Goal: Transaction & Acquisition: Purchase product/service

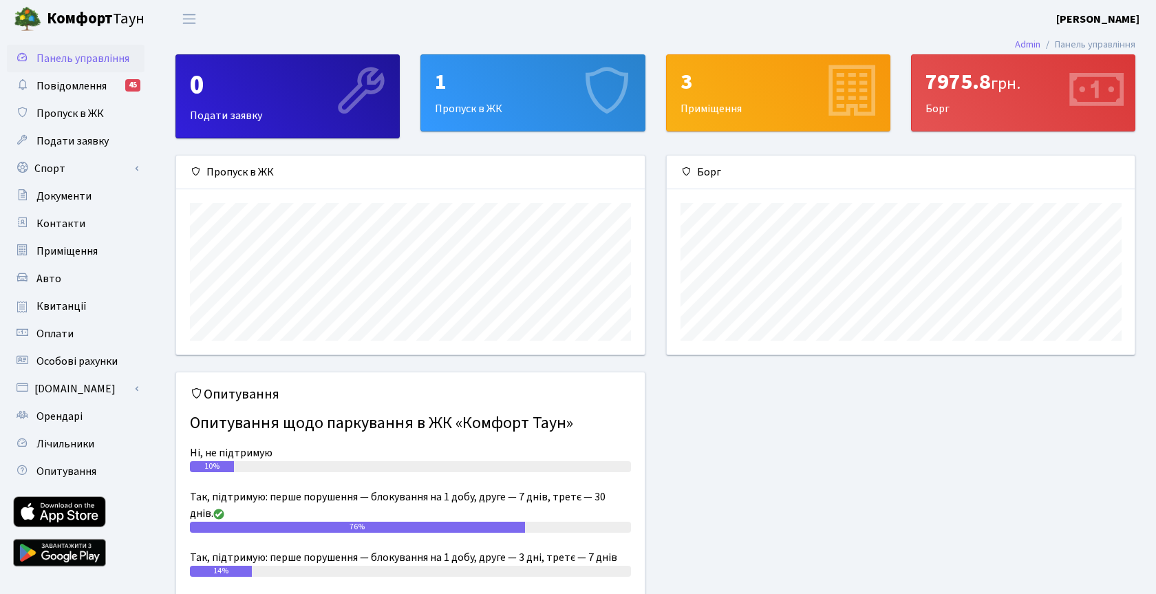
scroll to position [199, 468]
click at [54, 413] on span "Орендарі" at bounding box center [59, 416] width 46 height 15
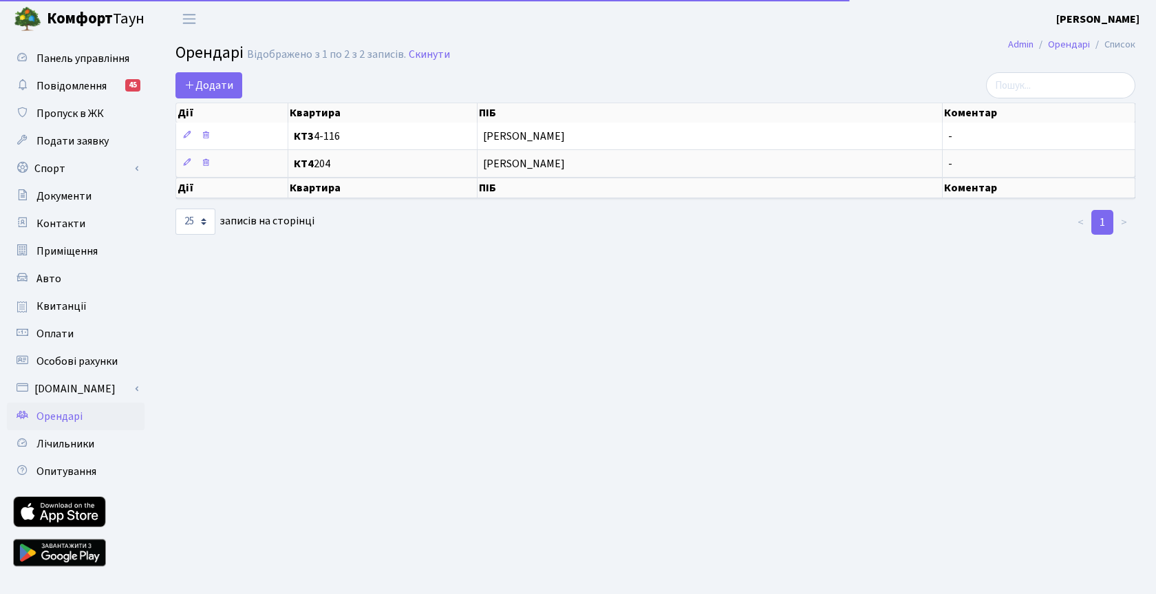
select select "25"
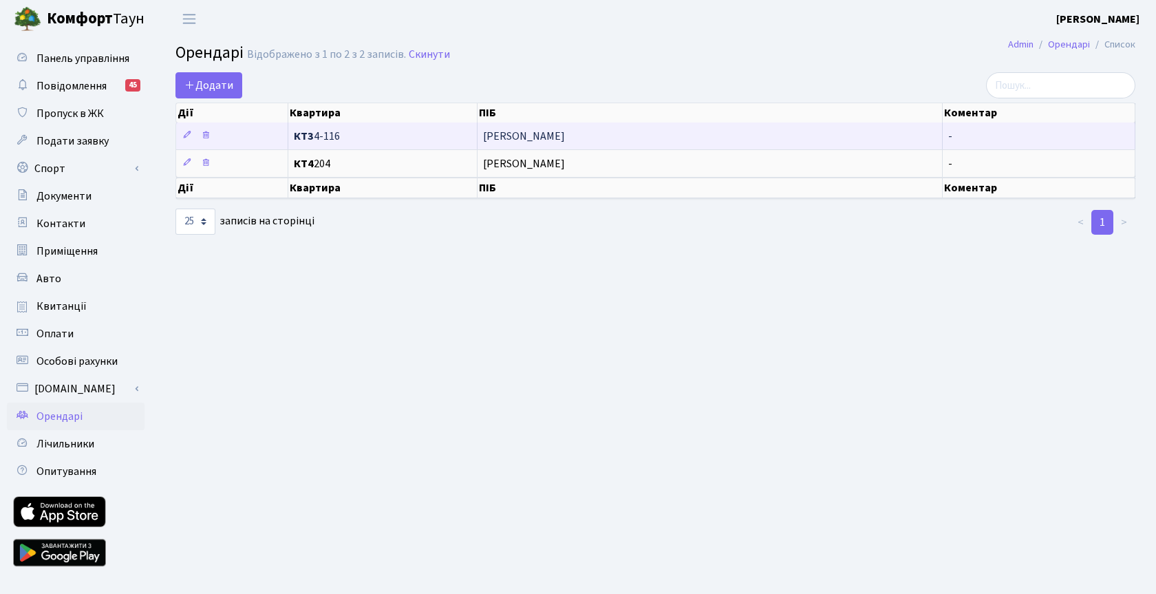
click at [336, 135] on span "КТ3 4-116" at bounding box center [382, 136] width 177 height 11
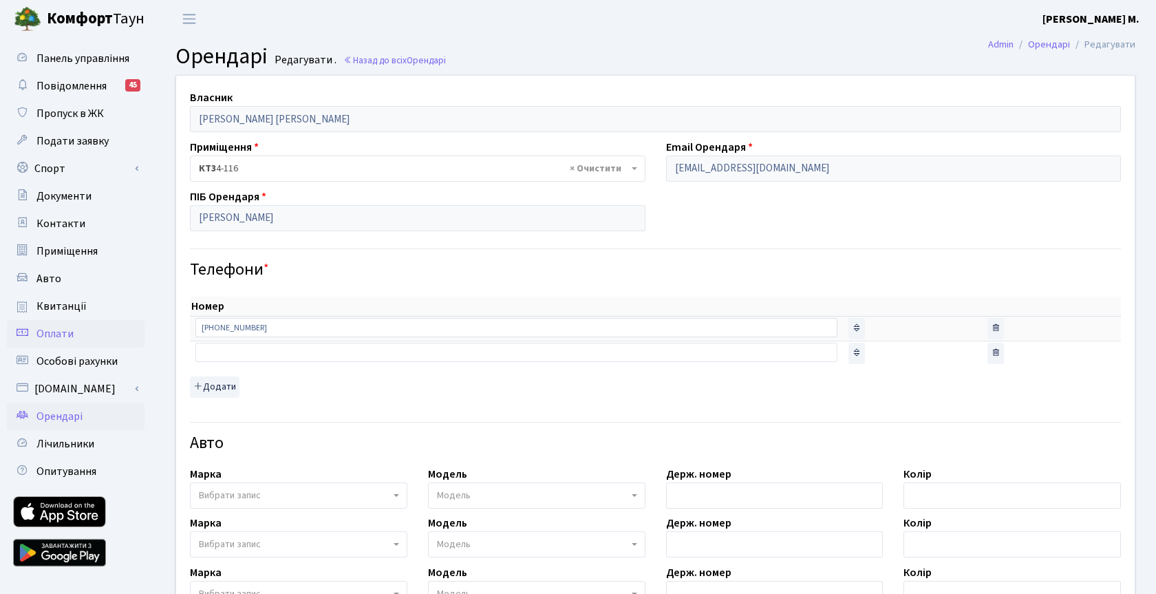
click at [58, 322] on link "Оплати" at bounding box center [76, 334] width 138 height 28
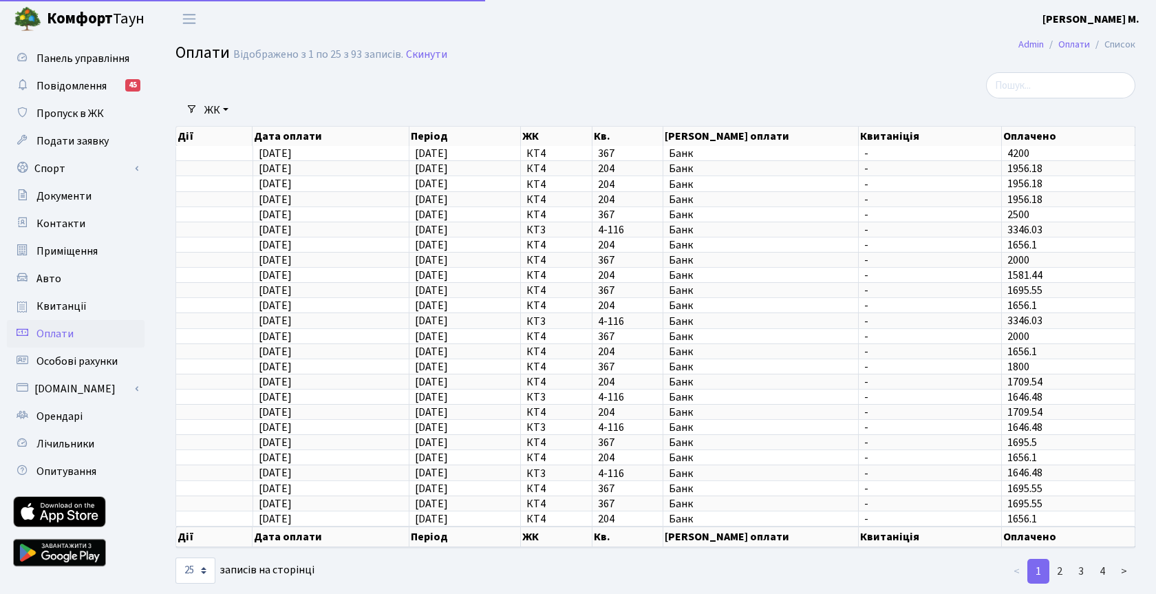
select select "25"
click at [63, 304] on span "Квитанції" at bounding box center [61, 306] width 50 height 15
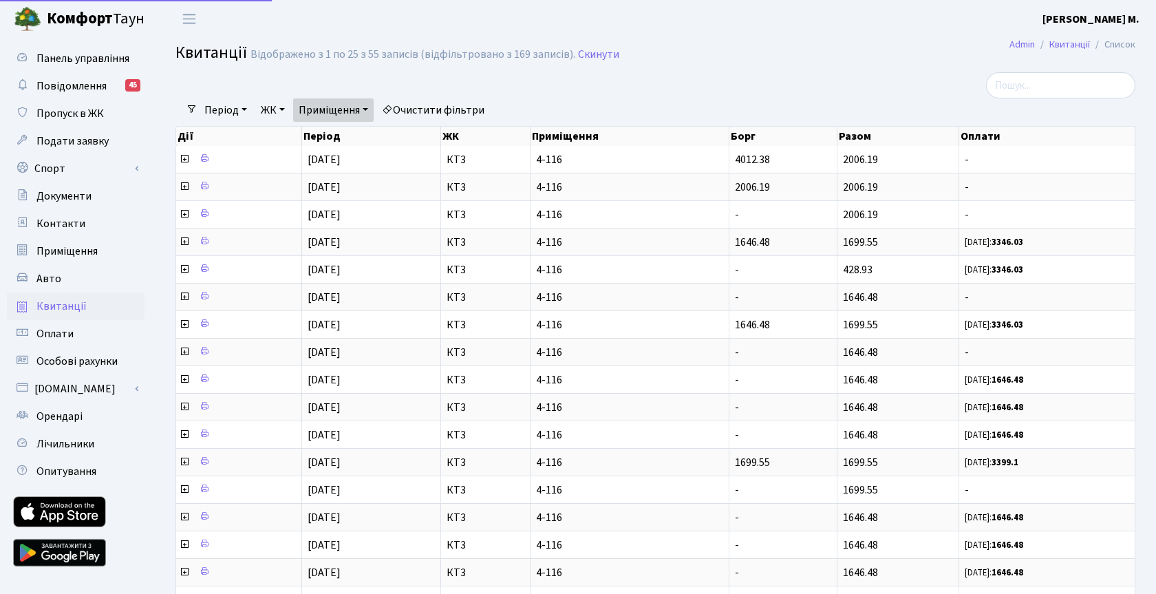
select select "25"
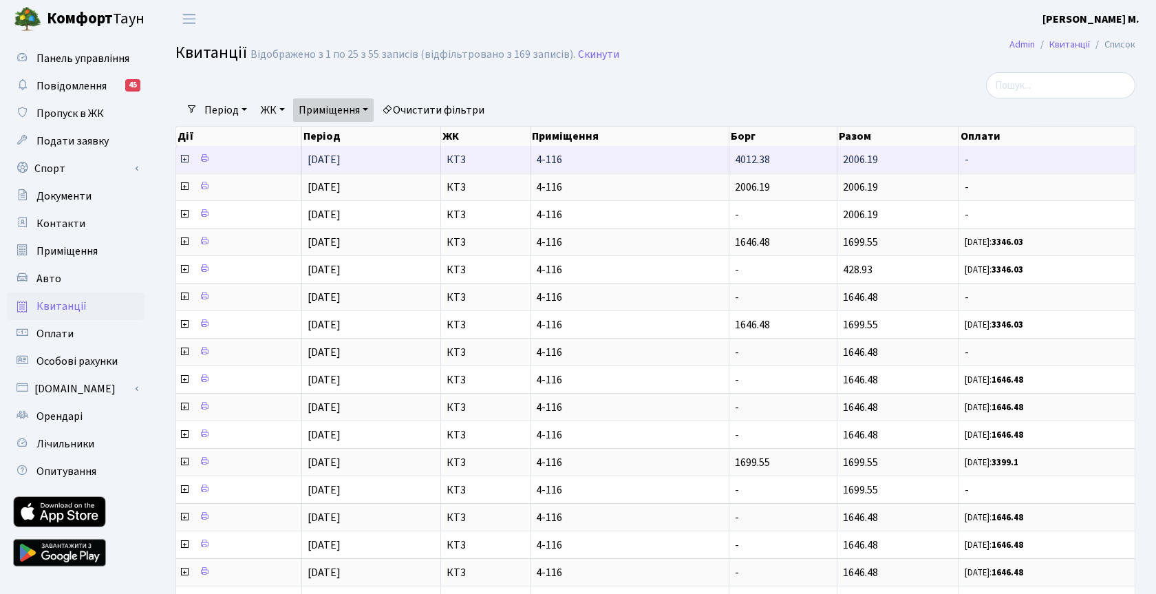
click at [184, 158] on icon at bounding box center [184, 158] width 11 height 11
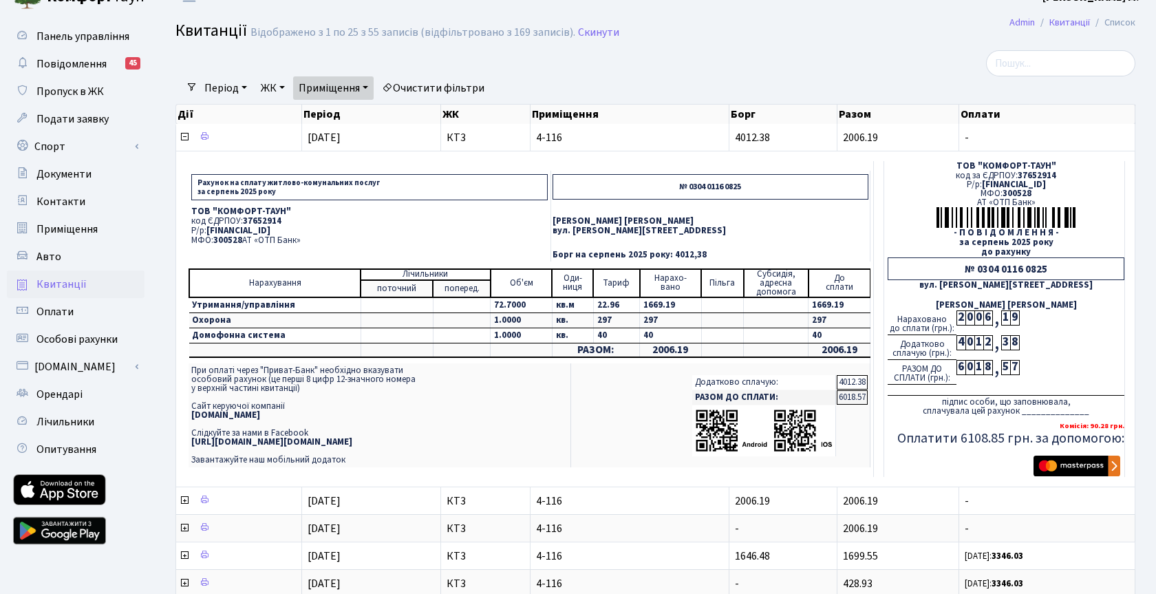
scroll to position [17, 0]
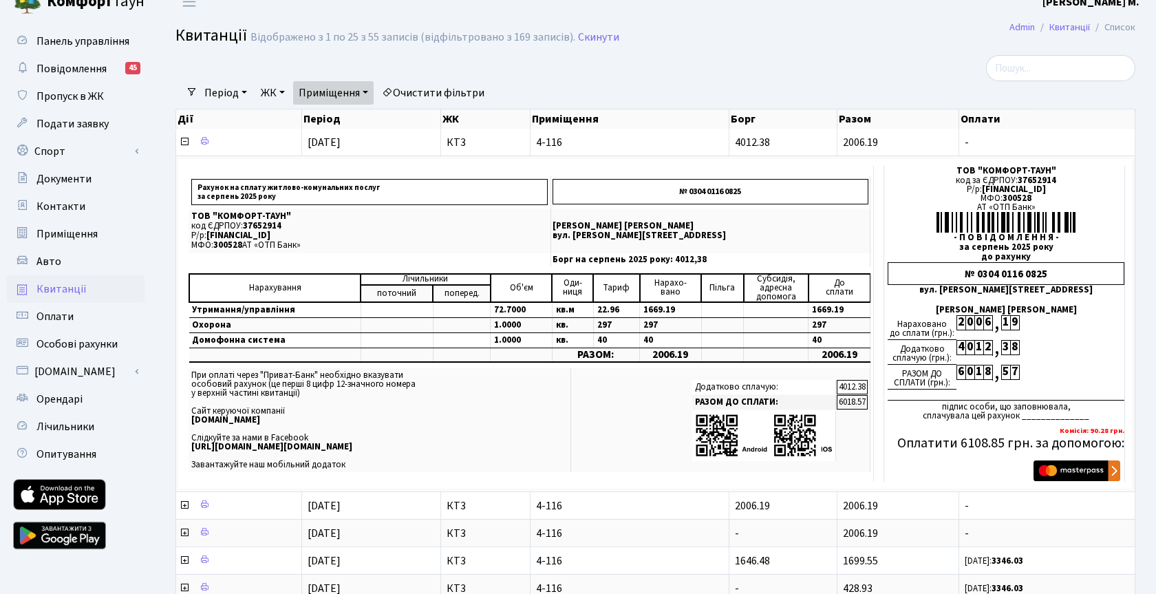
click at [56, 290] on span "Квитанції" at bounding box center [61, 288] width 50 height 15
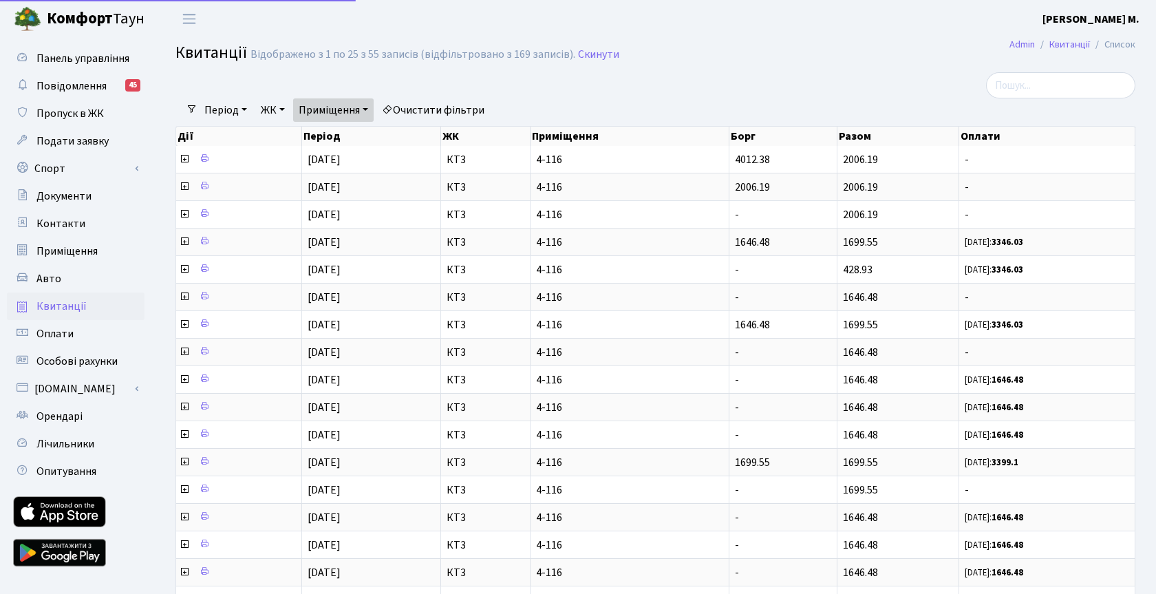
select select "25"
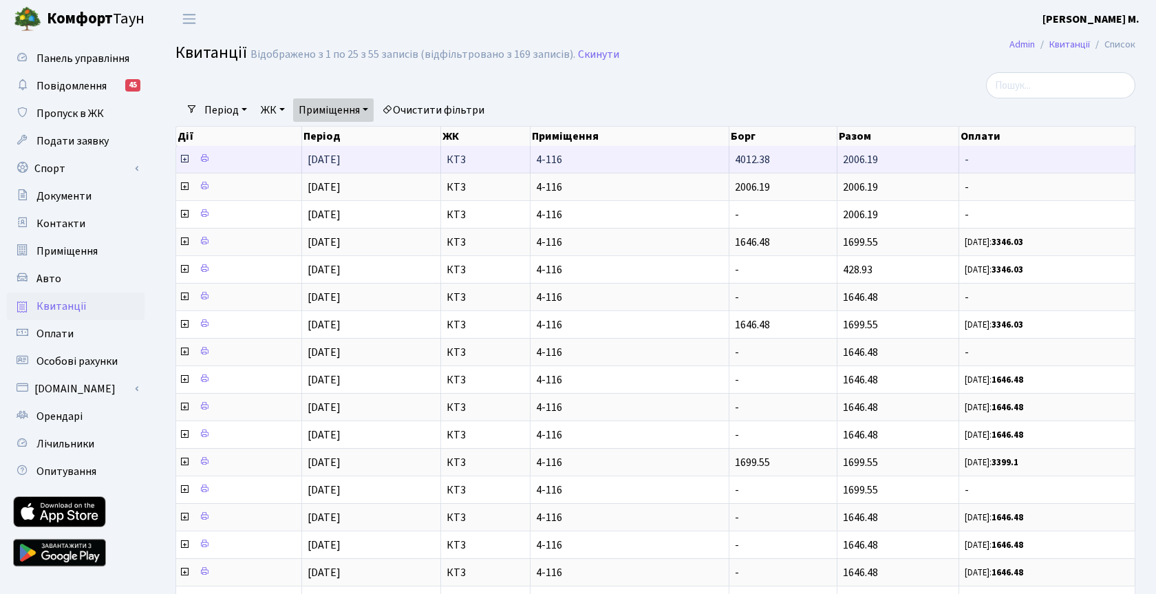
click at [186, 160] on icon at bounding box center [184, 158] width 11 height 11
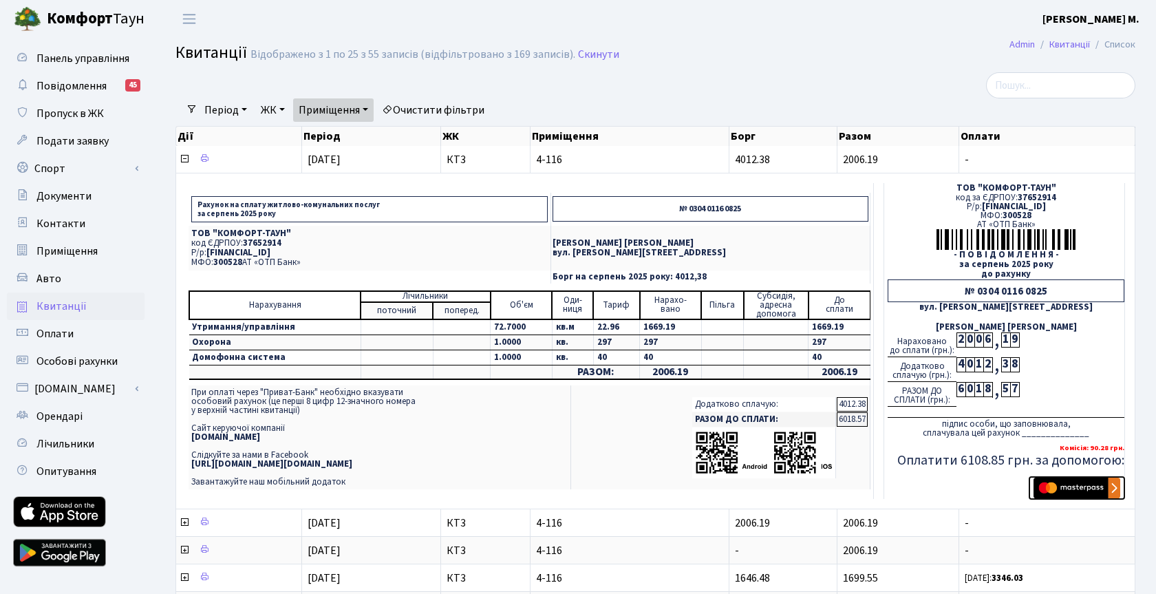
click at [1072, 491] on img "submit" at bounding box center [1076, 487] width 87 height 21
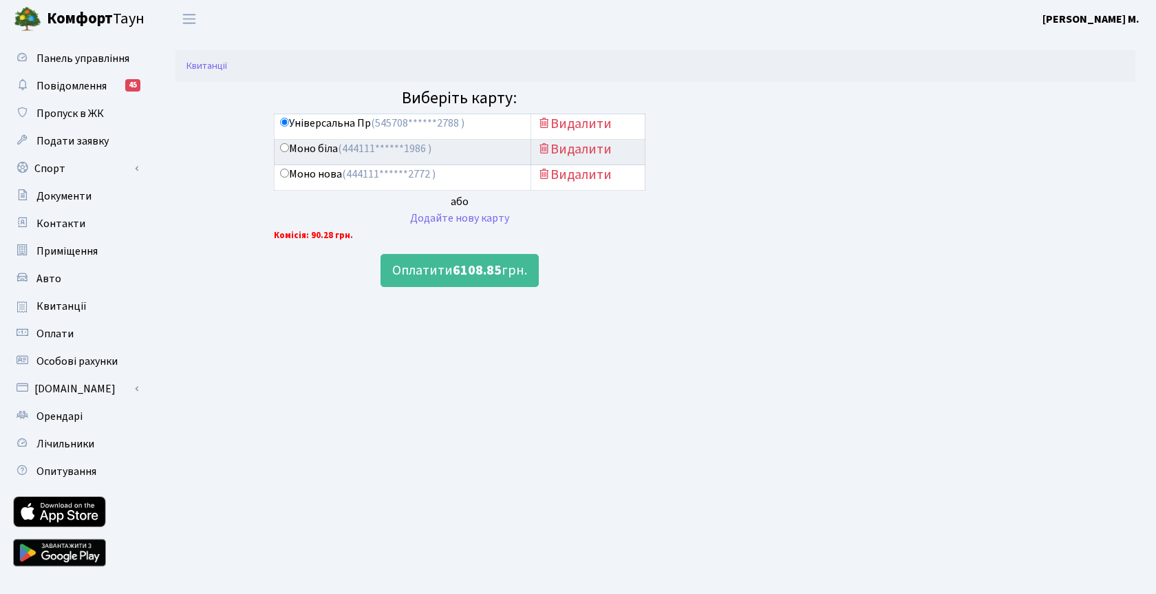
click at [285, 149] on input "Моно біла (444111******1986 )" at bounding box center [284, 147] width 9 height 9
radio input "true"
click at [285, 174] on input "Моно нова (444111******2772 )" at bounding box center [284, 173] width 9 height 9
radio input "true"
click at [453, 221] on div "Додайте нову карту" at bounding box center [459, 218] width 371 height 17
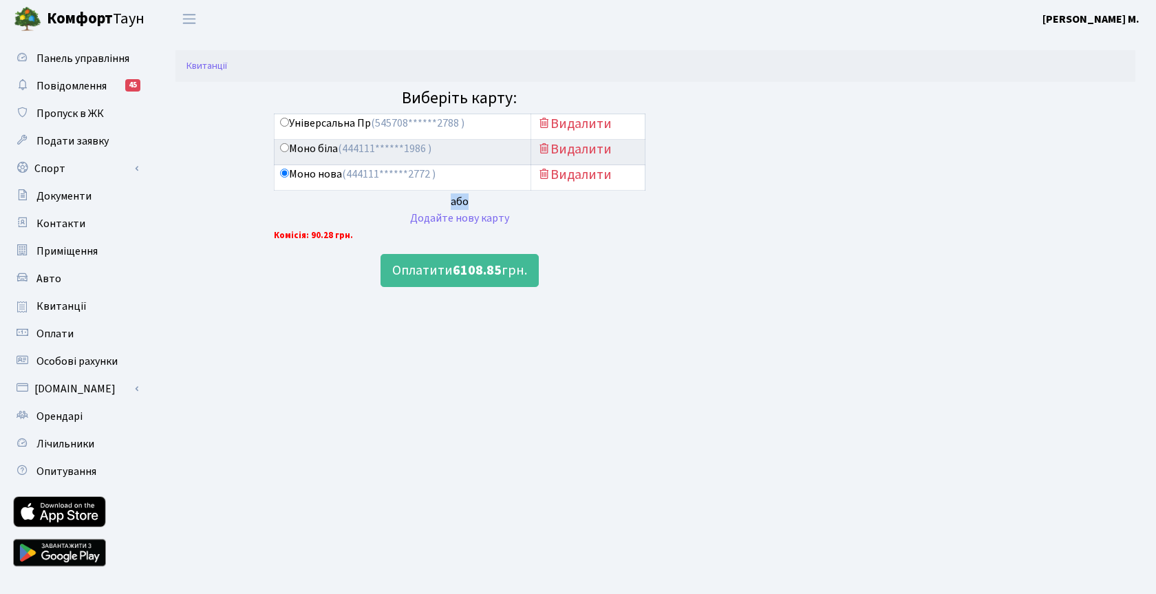
drag, startPoint x: 450, startPoint y: 201, endPoint x: 468, endPoint y: 202, distance: 18.6
click at [468, 202] on div "або" at bounding box center [459, 201] width 371 height 17
click at [484, 202] on div "або" at bounding box center [459, 201] width 371 height 17
drag, startPoint x: 475, startPoint y: 202, endPoint x: 448, endPoint y: 202, distance: 26.8
click at [448, 202] on div "або" at bounding box center [459, 201] width 371 height 17
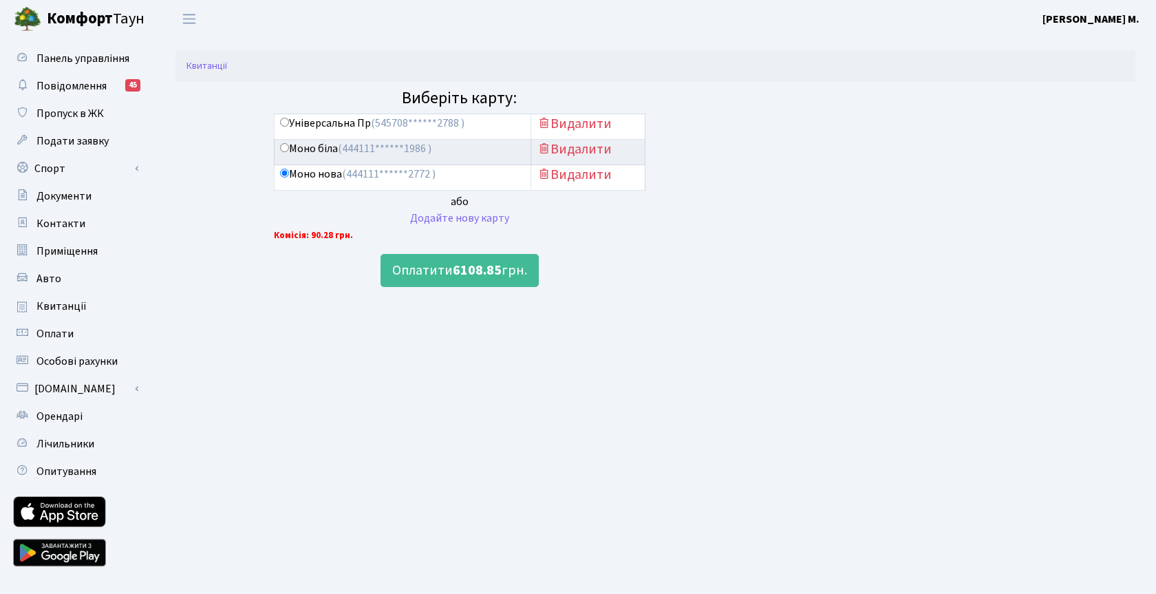
click at [422, 202] on div "або" at bounding box center [459, 201] width 371 height 17
drag, startPoint x: 449, startPoint y: 198, endPoint x: 471, endPoint y: 199, distance: 22.0
click at [471, 199] on div "або" at bounding box center [459, 201] width 371 height 17
click at [637, 219] on div "Додайте нову карту" at bounding box center [459, 218] width 371 height 17
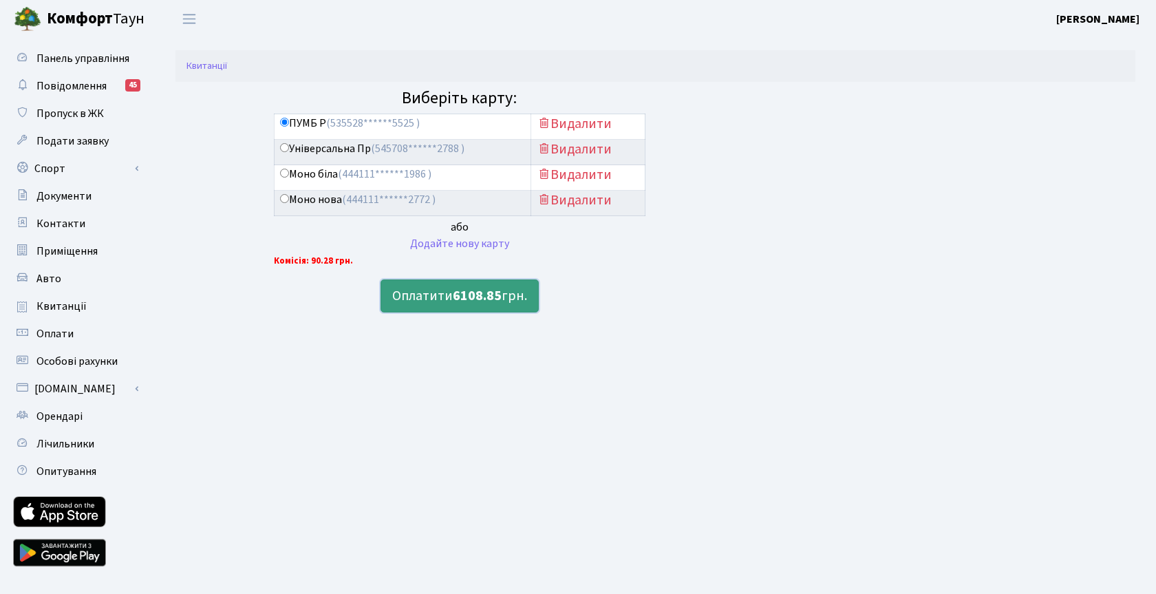
click at [469, 301] on b "6108.85" at bounding box center [477, 295] width 49 height 19
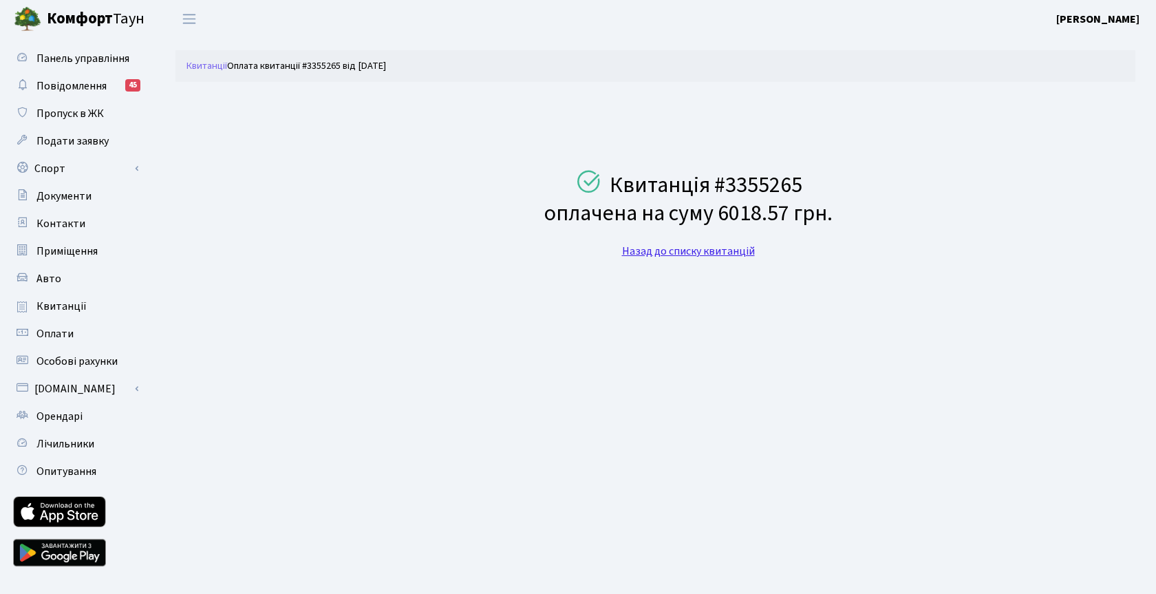
click at [724, 249] on link "Назад до списку квитанцій" at bounding box center [688, 251] width 133 height 15
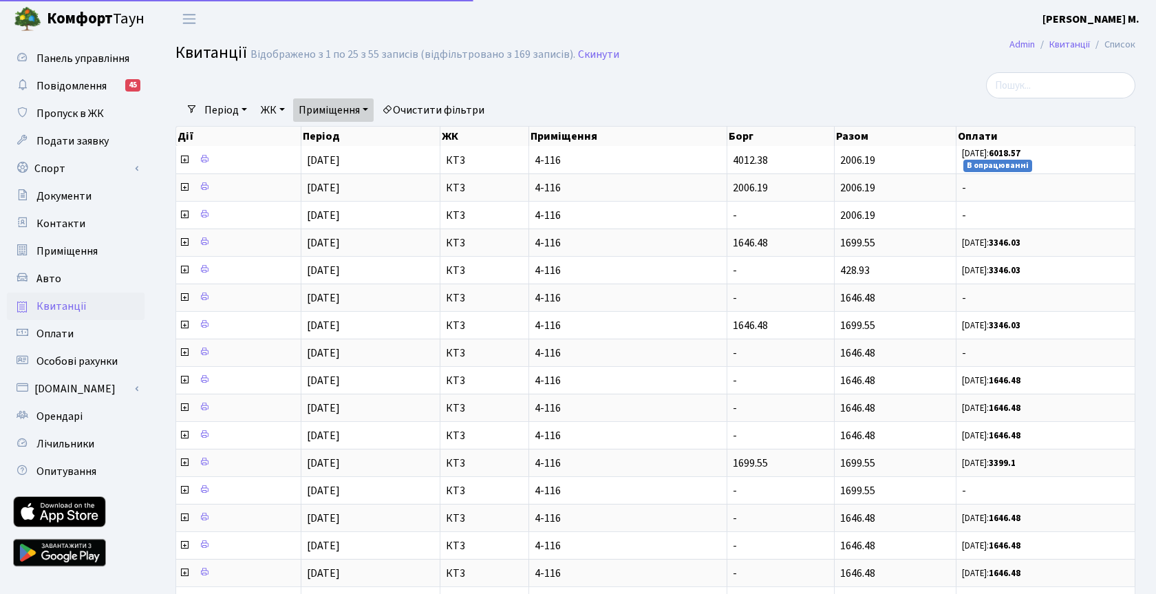
select select "25"
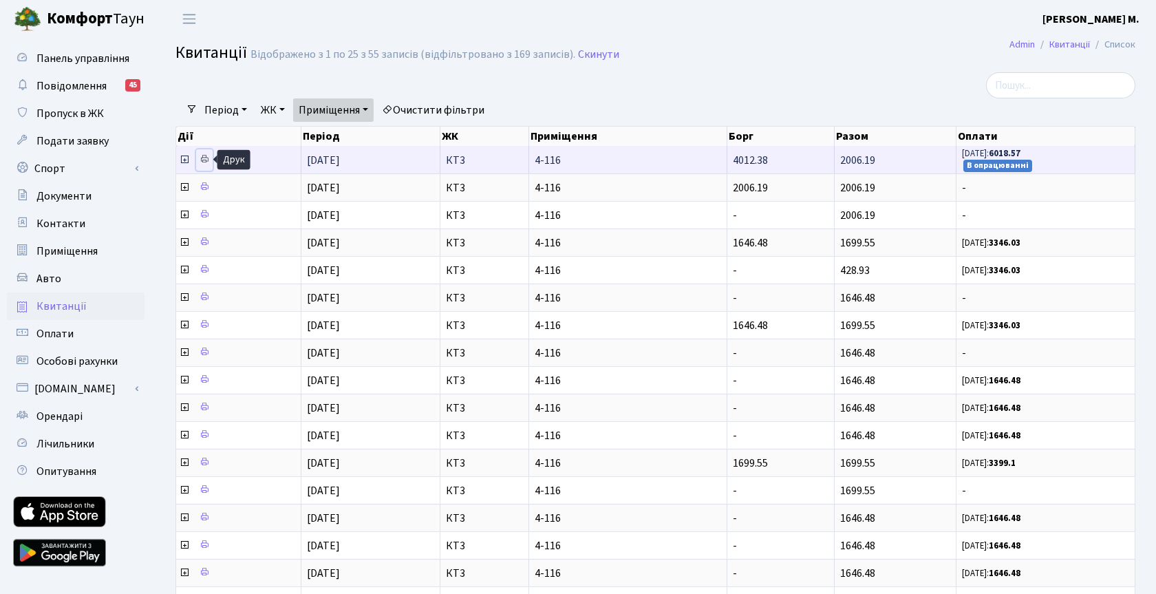
click at [207, 159] on icon at bounding box center [204, 159] width 10 height 10
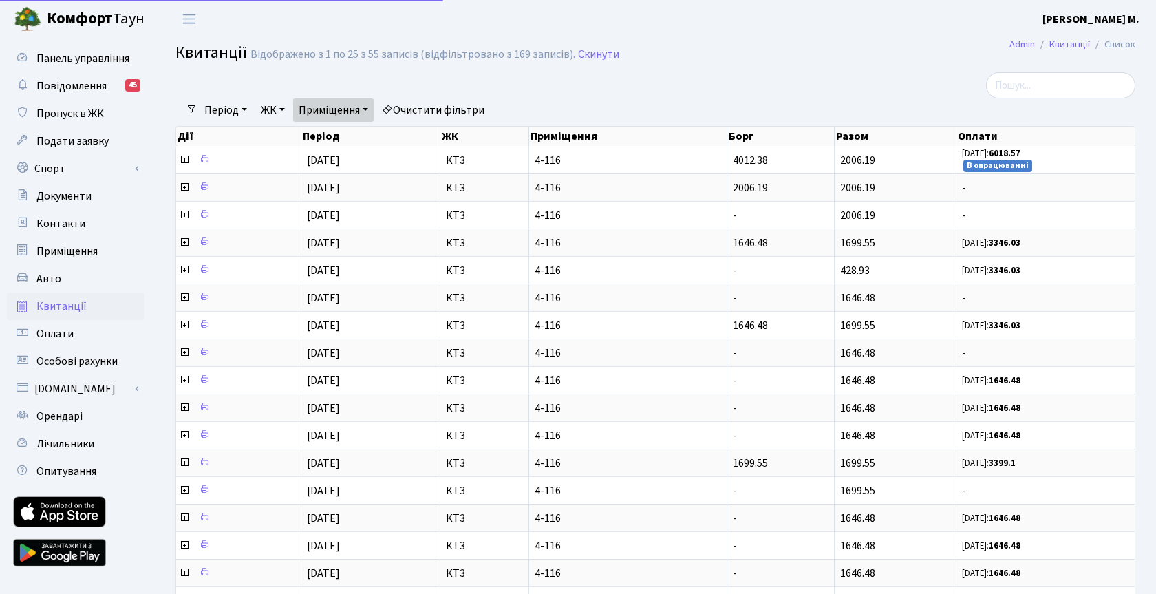
select select "25"
click at [828, 89] on div at bounding box center [982, 85] width 327 height 26
